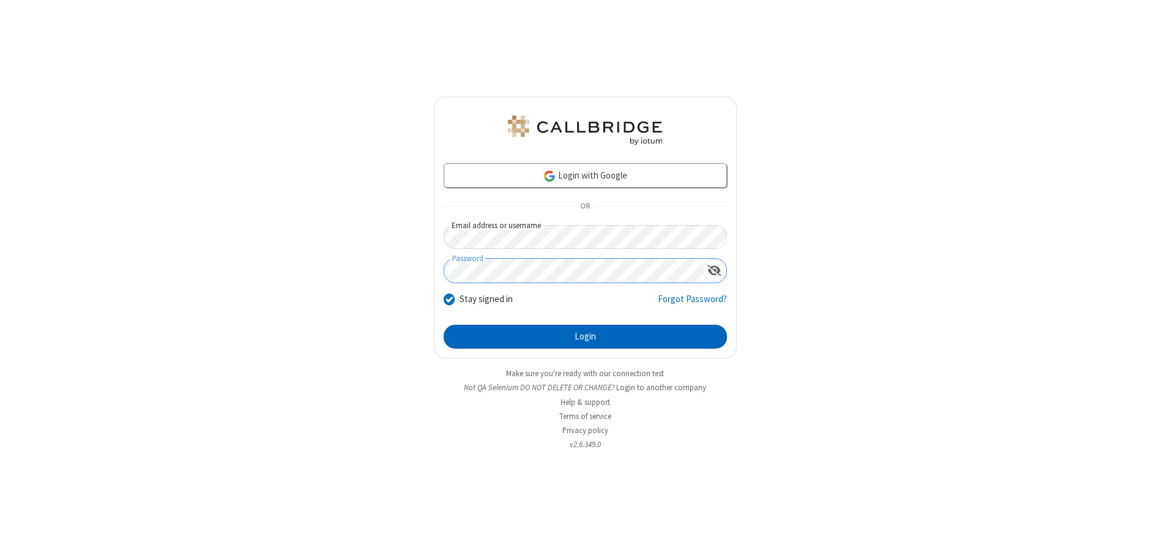
click at [585, 337] on button "Login" at bounding box center [585, 337] width 283 height 24
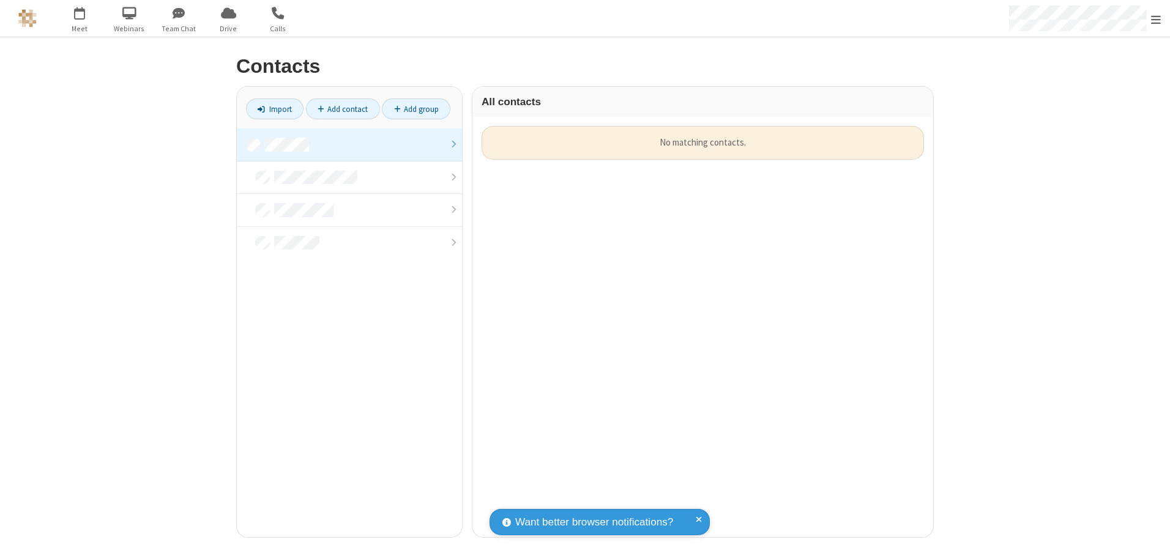
scroll to position [411, 452]
click at [349, 144] on link at bounding box center [349, 144] width 225 height 33
click at [343, 109] on link "Add contact" at bounding box center [343, 109] width 74 height 21
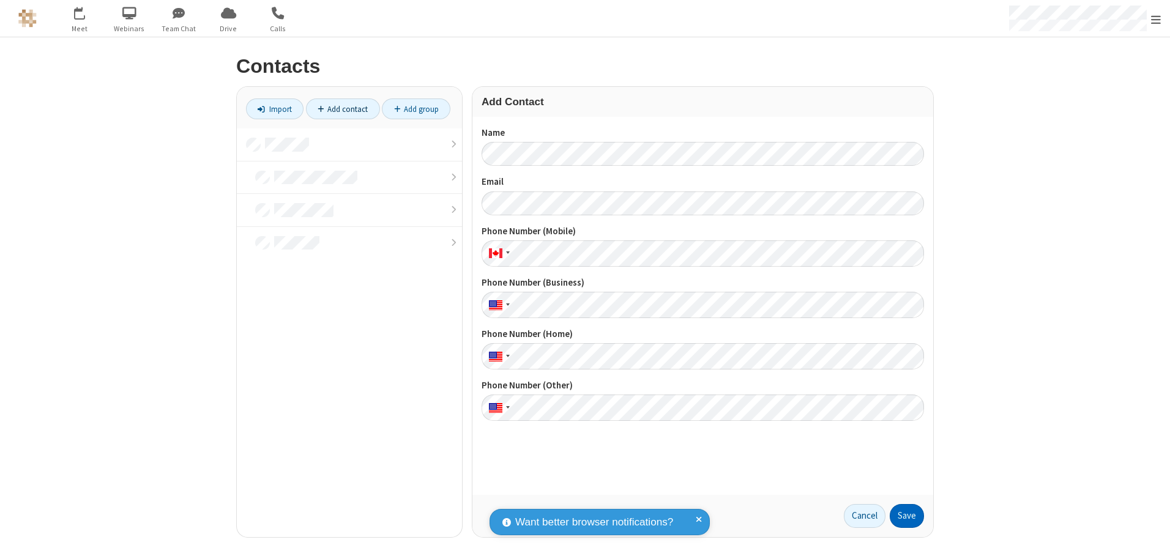
click at [907, 516] on button "Save" at bounding box center [907, 516] width 34 height 24
